Goal: Information Seeking & Learning: Find specific page/section

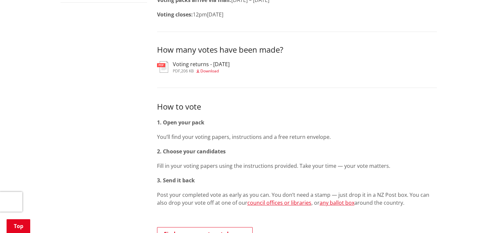
scroll to position [263, 0]
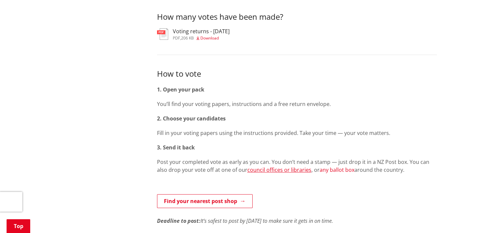
click at [323, 170] on link "any ballot box" at bounding box center [337, 169] width 35 height 7
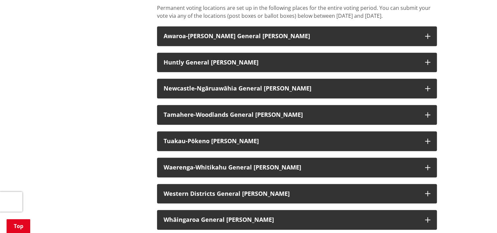
scroll to position [559, 0]
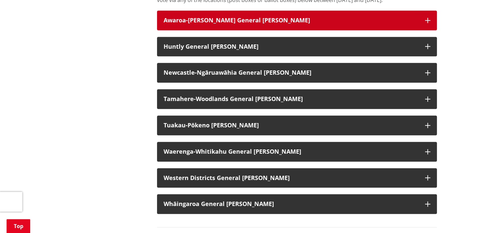
click at [426, 23] on icon "button" at bounding box center [427, 20] width 5 height 5
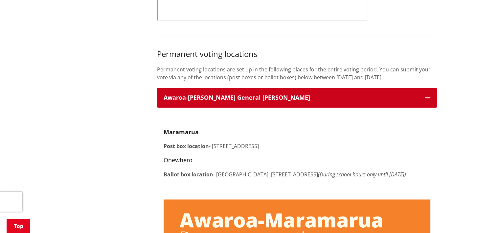
scroll to position [427, 0]
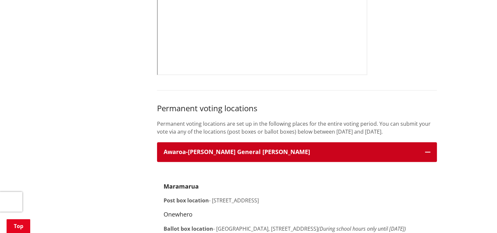
click at [425, 154] on icon "button" at bounding box center [427, 151] width 5 height 5
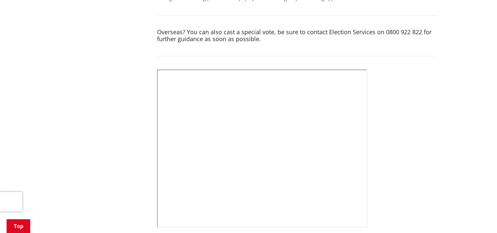
scroll to position [263, 0]
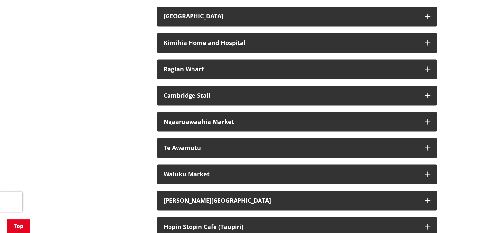
scroll to position [1216, 0]
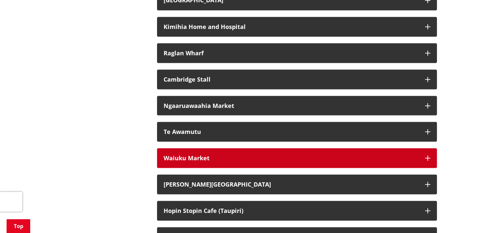
click at [426, 163] on button "Waiuku Market" at bounding box center [297, 158] width 280 height 20
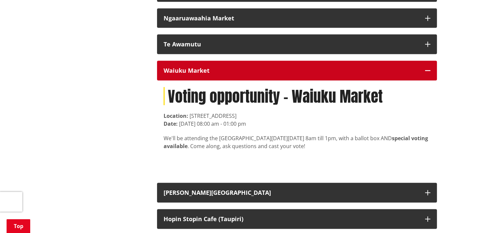
scroll to position [1314, 0]
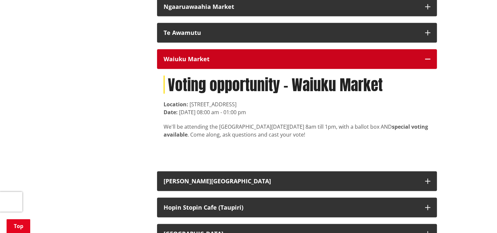
click at [426, 62] on icon "button" at bounding box center [427, 59] width 5 height 5
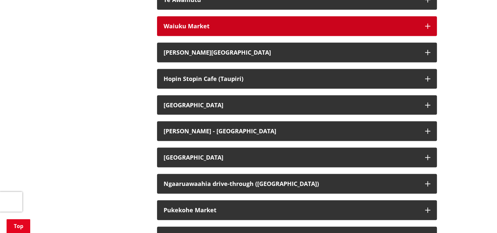
scroll to position [1413, 0]
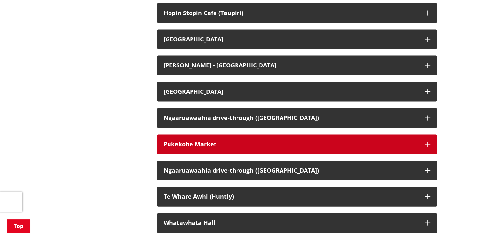
click at [427, 150] on button "Pukekohe Market" at bounding box center [297, 144] width 280 height 20
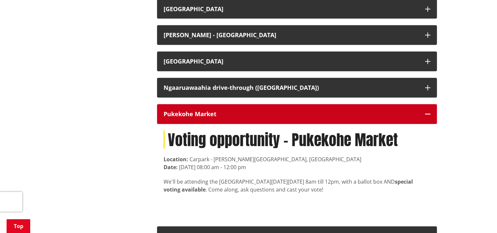
scroll to position [1479, 0]
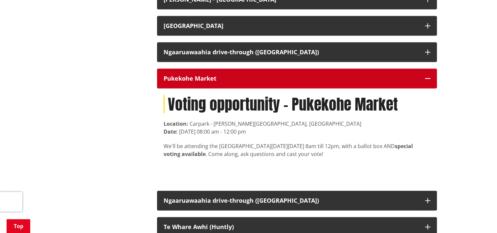
click at [427, 81] on icon "button" at bounding box center [427, 78] width 5 height 5
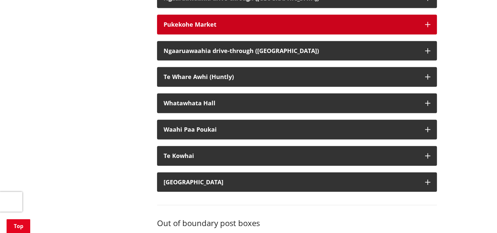
scroll to position [1544, 0]
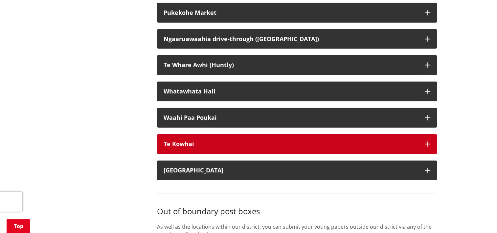
click at [429, 147] on icon "button" at bounding box center [427, 143] width 5 height 5
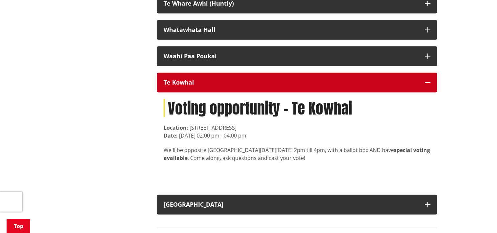
scroll to position [1610, 0]
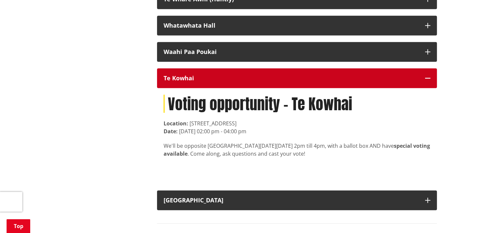
click at [428, 81] on icon "button" at bounding box center [427, 78] width 5 height 5
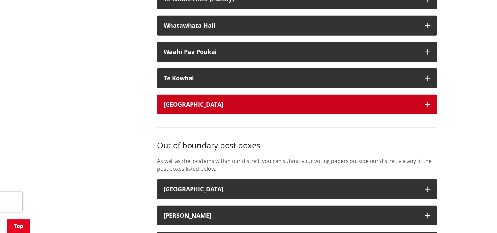
click at [428, 107] on icon "button" at bounding box center [427, 104] width 5 height 5
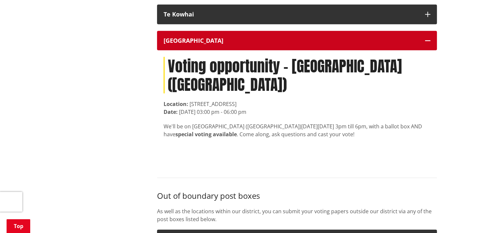
scroll to position [1643, 0]
